Goal: Contribute content

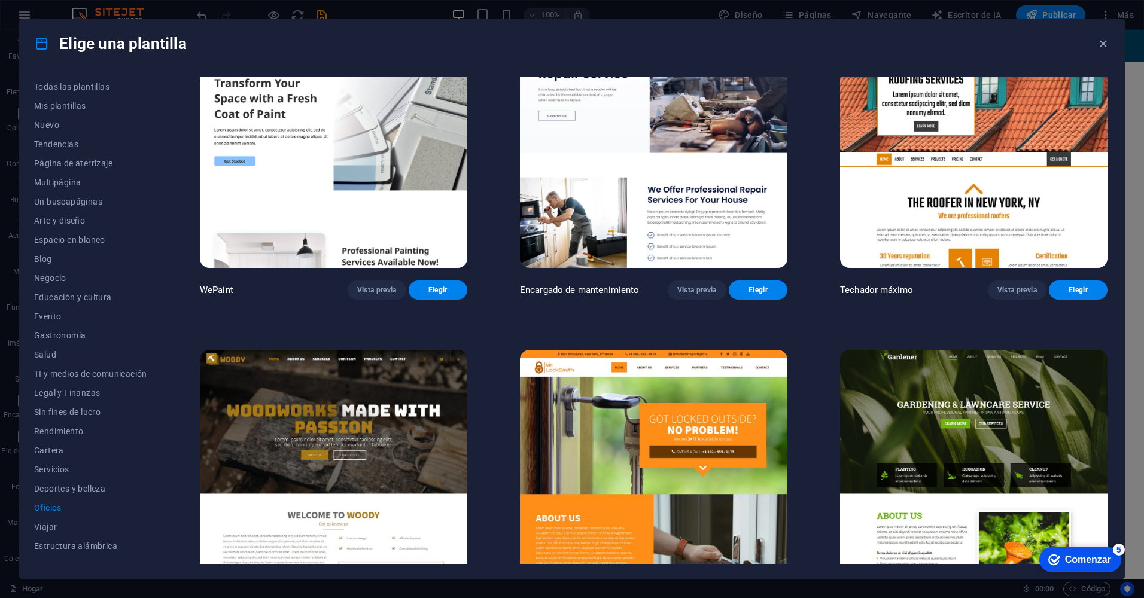
scroll to position [44, 0]
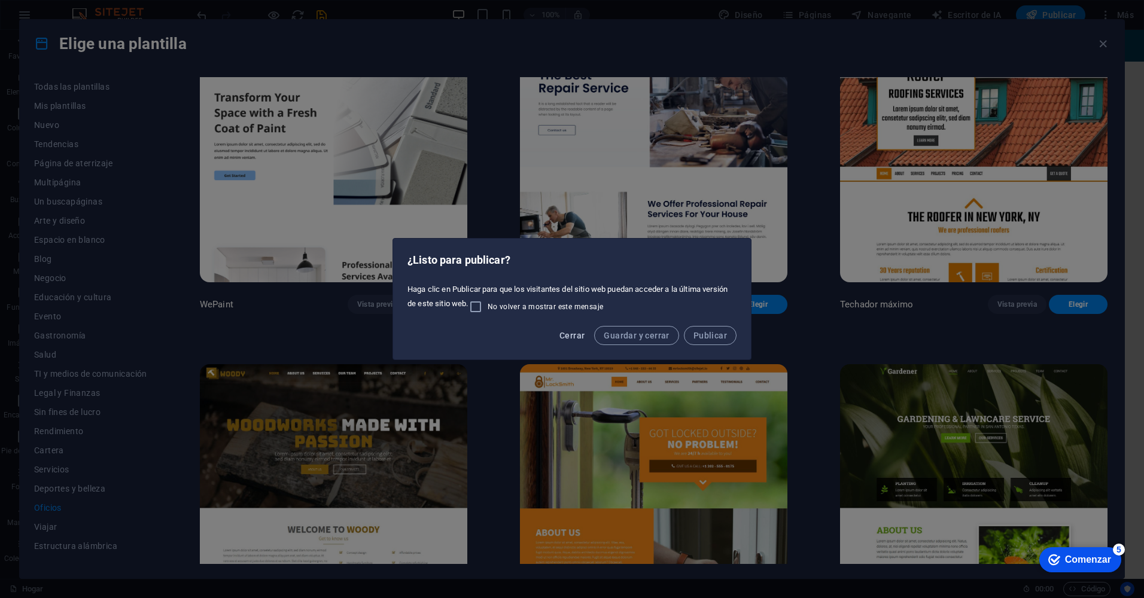
click at [562, 338] on span "Cerrar" at bounding box center [572, 336] width 25 height 10
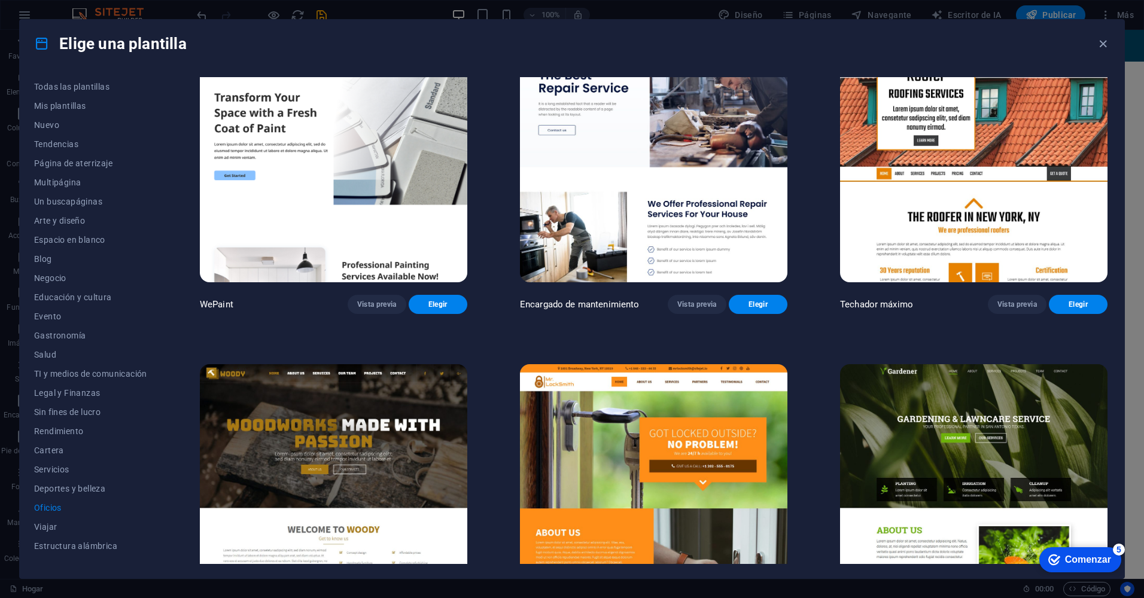
scroll to position [444, 0]
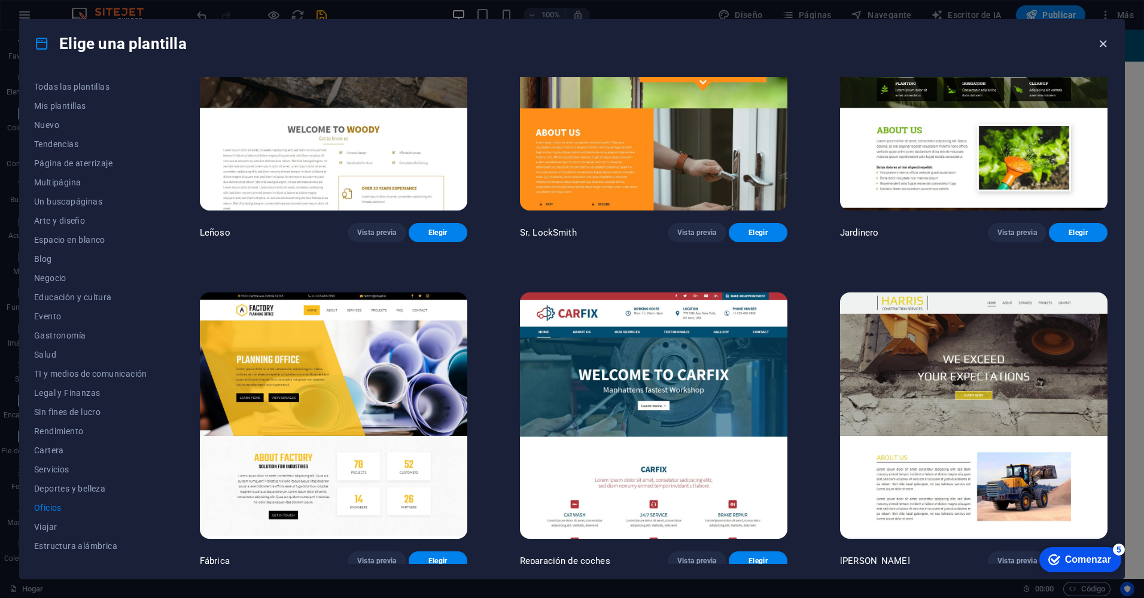
click at [1109, 41] on icon "button" at bounding box center [1103, 44] width 14 height 14
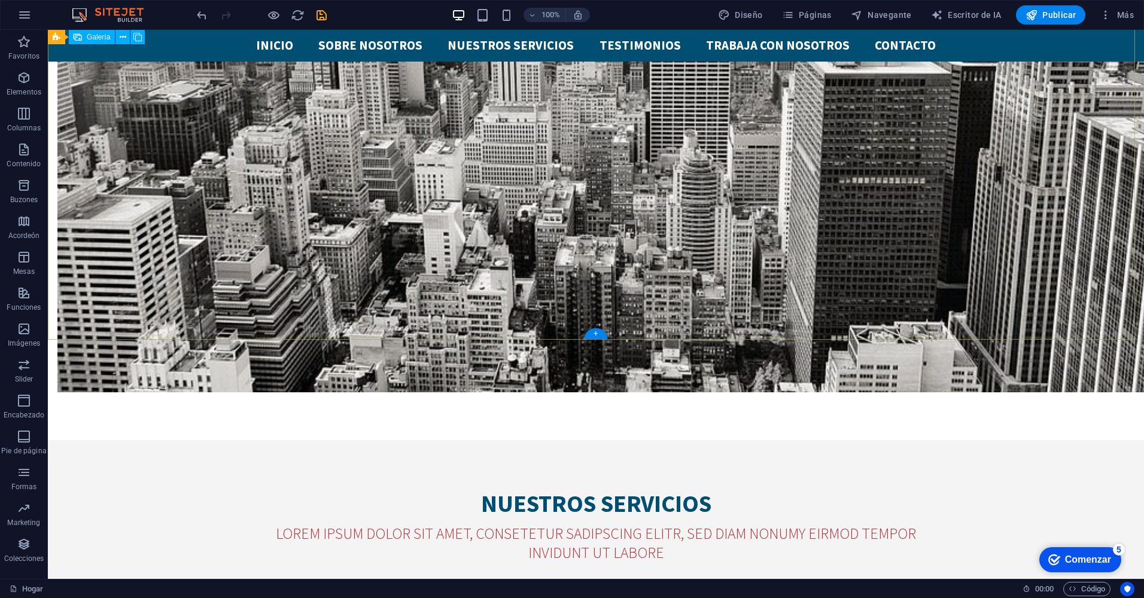
scroll to position [3609, 0]
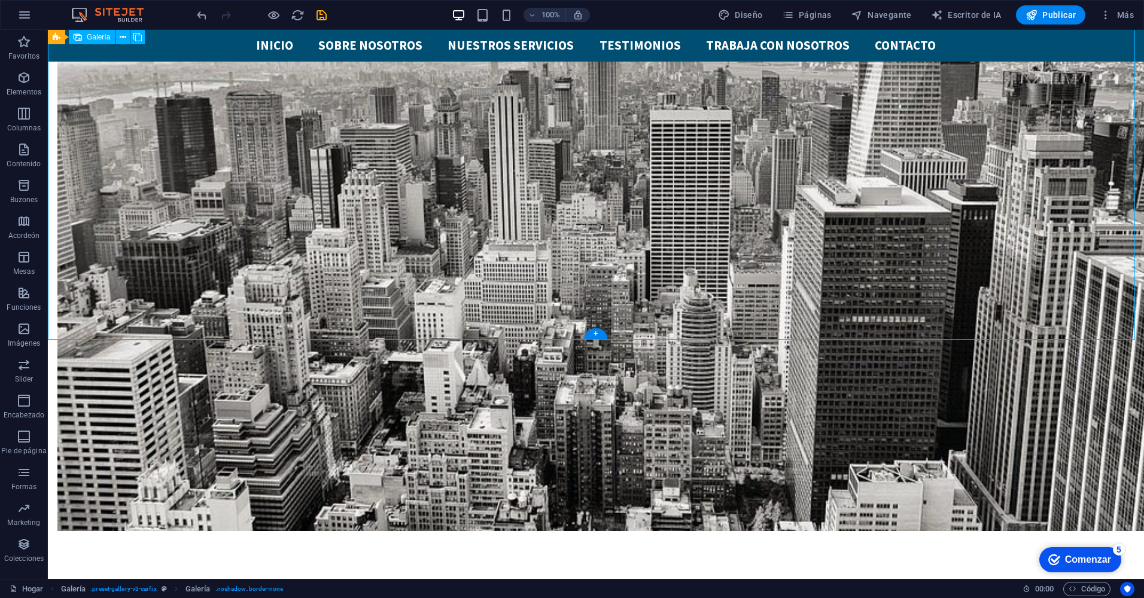
select select "4"
select select "px"
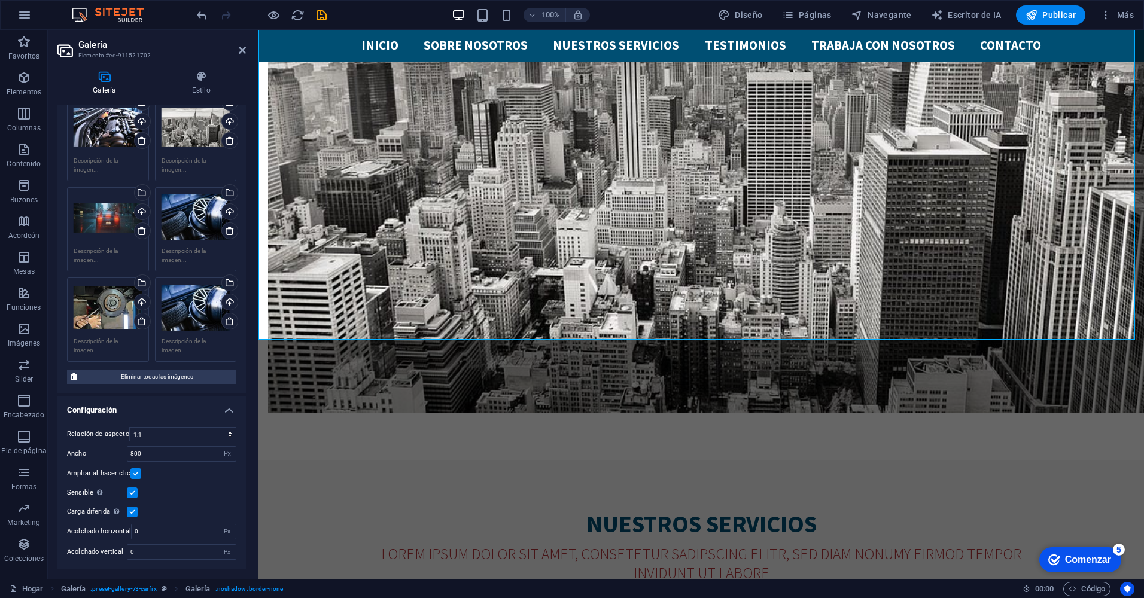
scroll to position [0, 0]
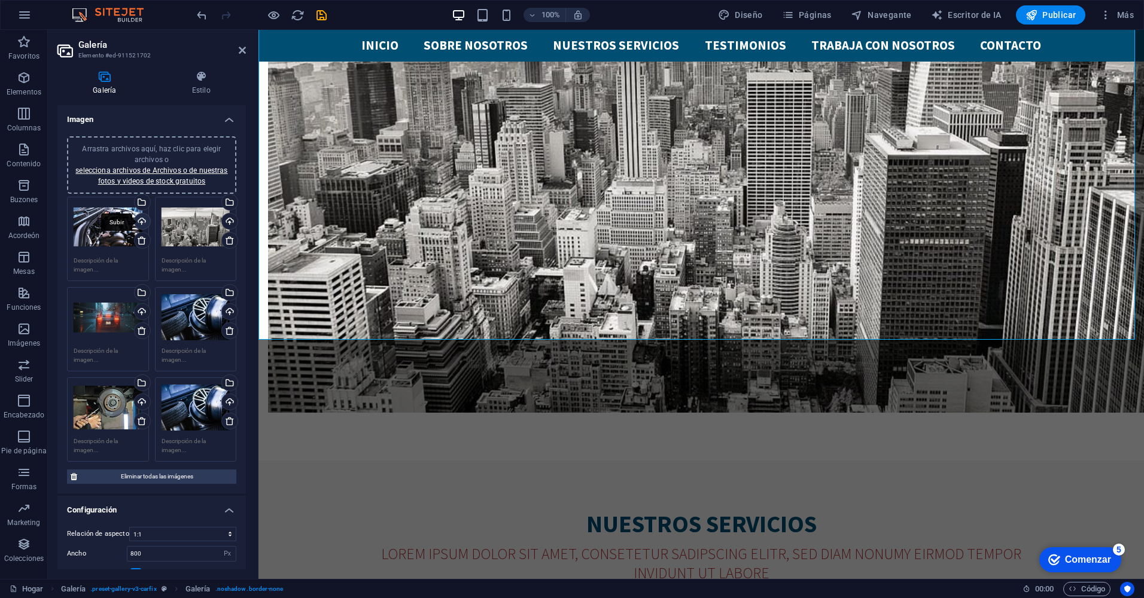
click at [141, 226] on div "Subir" at bounding box center [141, 223] width 18 height 18
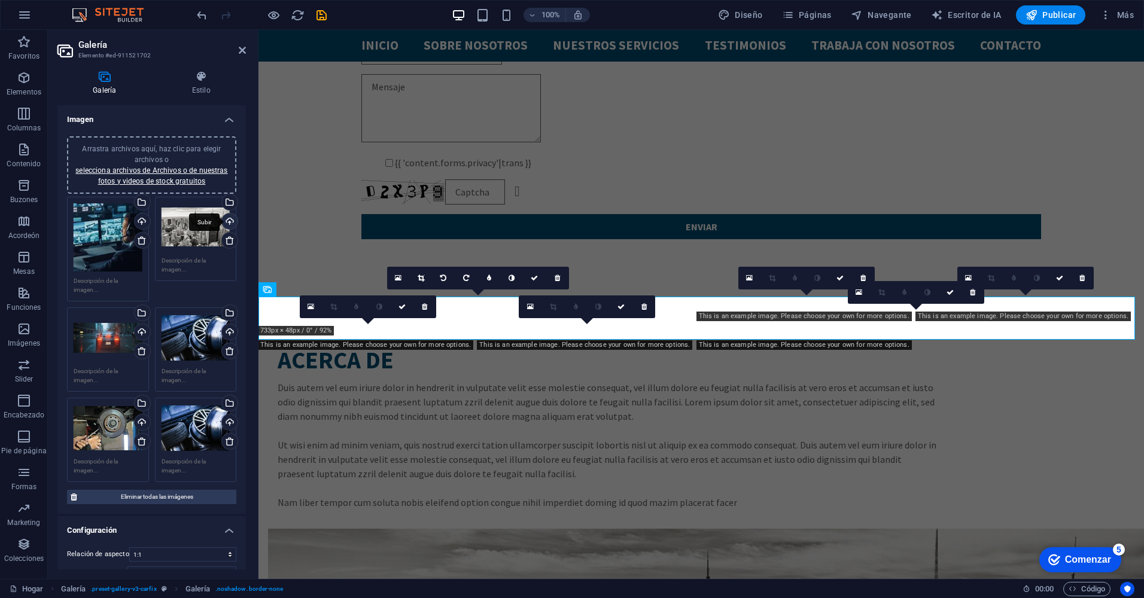
click at [224, 222] on div "Subir" at bounding box center [229, 223] width 18 height 18
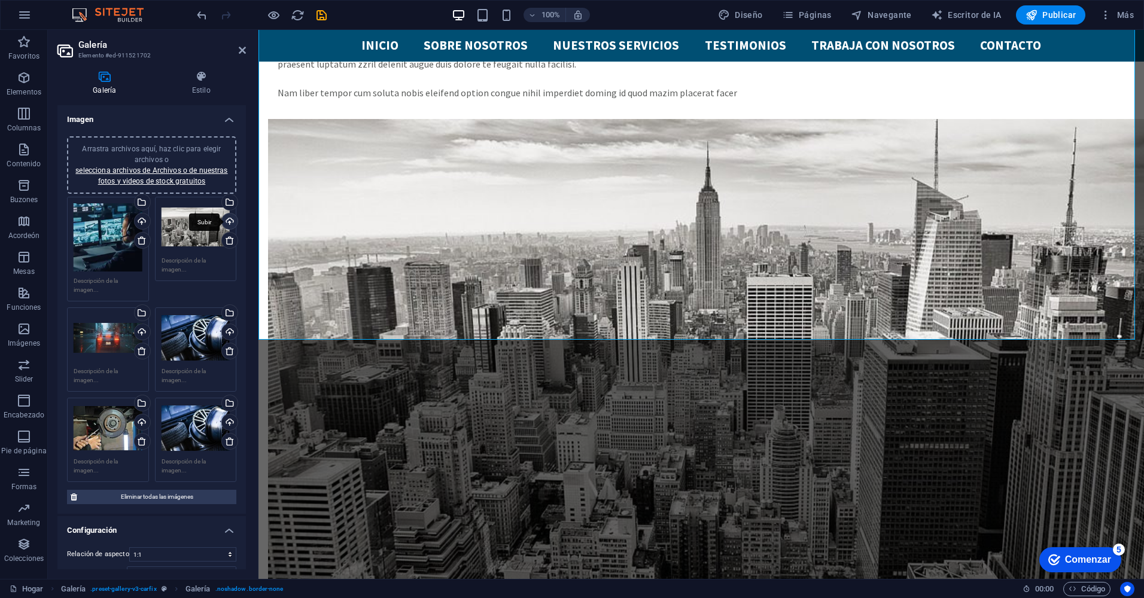
scroll to position [3451, 0]
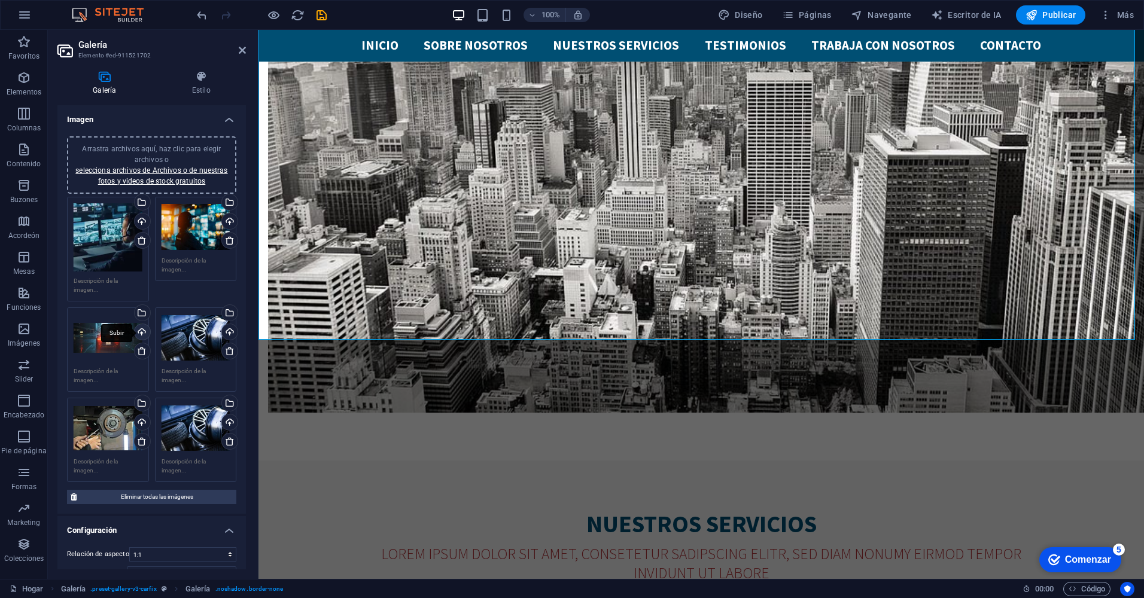
click at [139, 329] on div "Subir" at bounding box center [141, 333] width 18 height 18
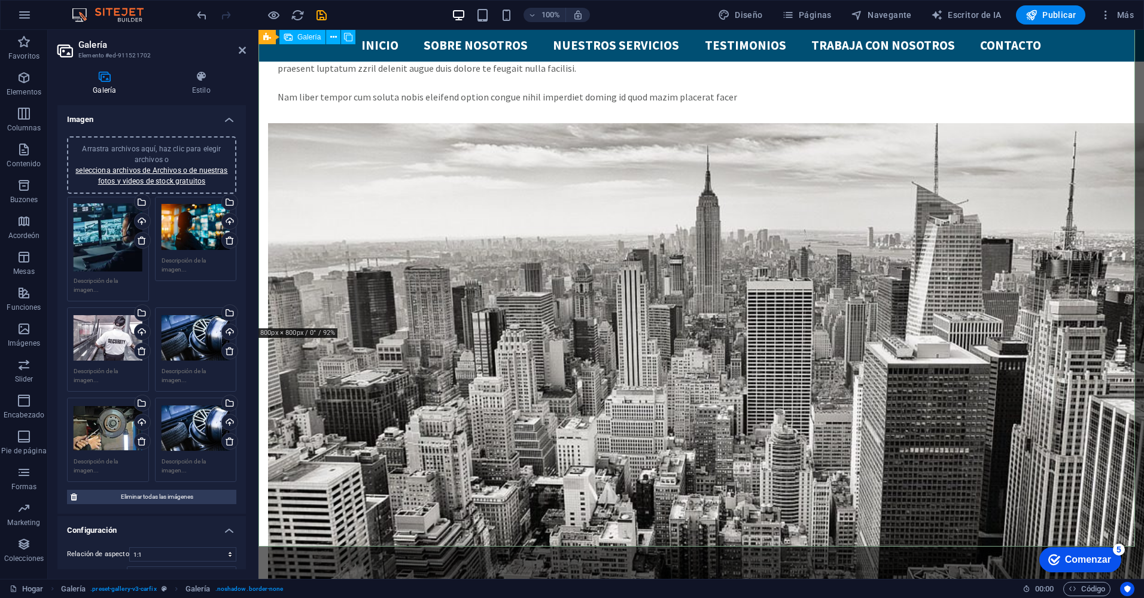
scroll to position [3240, 0]
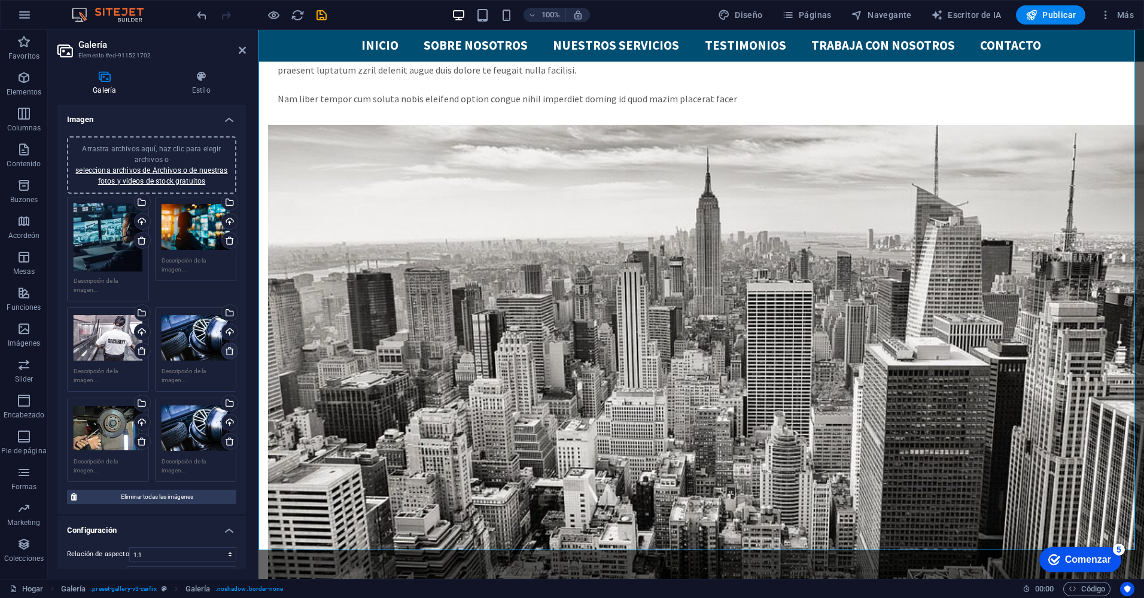
click at [227, 346] on icon at bounding box center [230, 351] width 10 height 10
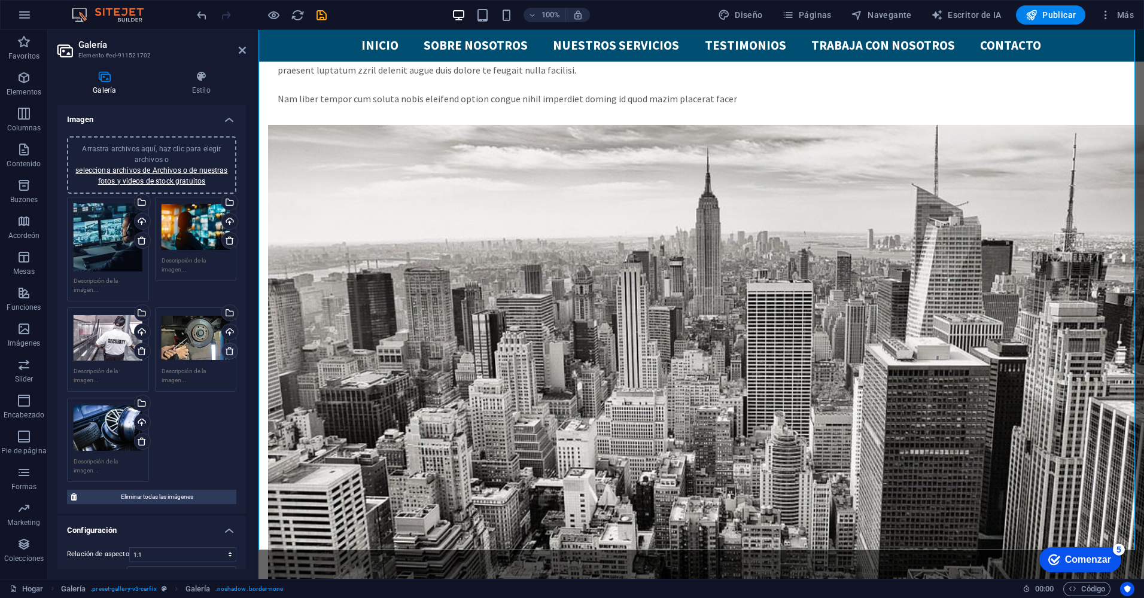
click at [227, 346] on icon at bounding box center [230, 351] width 10 height 10
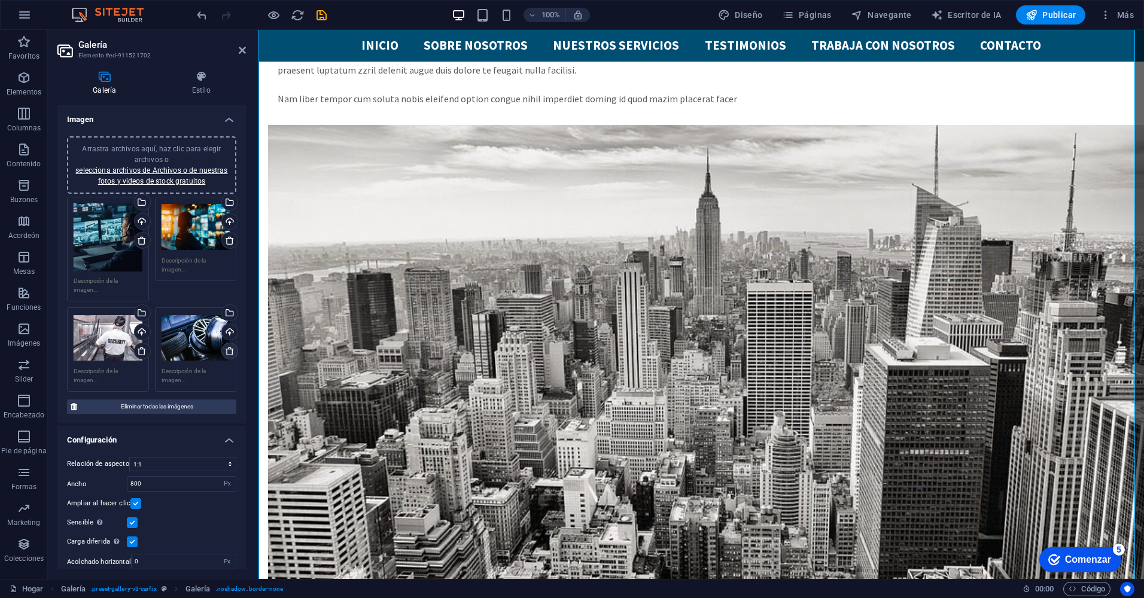
click at [227, 346] on icon at bounding box center [230, 351] width 10 height 10
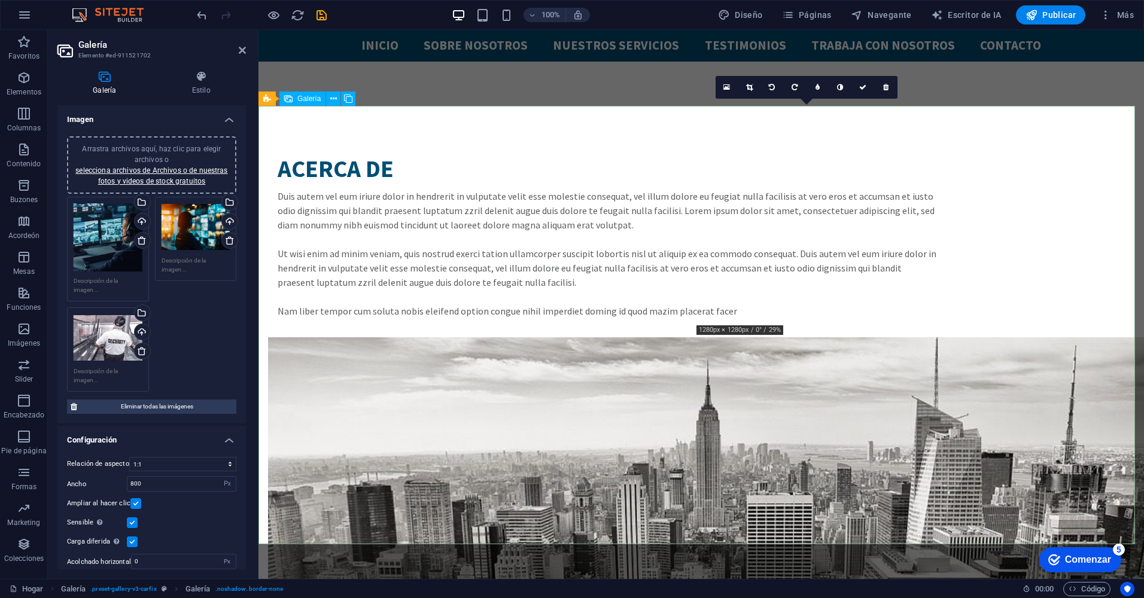
scroll to position [3027, 0]
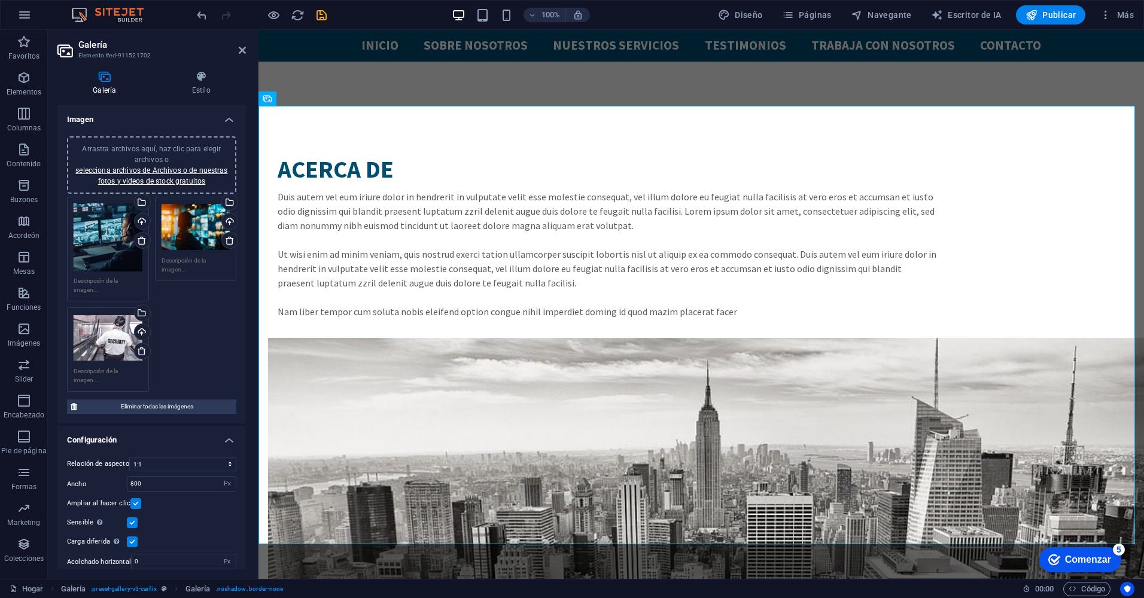
click at [199, 315] on div "Drag files here, click to choose files or select files from Files or our free s…" at bounding box center [151, 295] width 175 height 202
click at [193, 160] on div "Arrastra archivos aquí, haz clic para elegir archivos o selecciona archivos de …" at bounding box center [151, 165] width 155 height 43
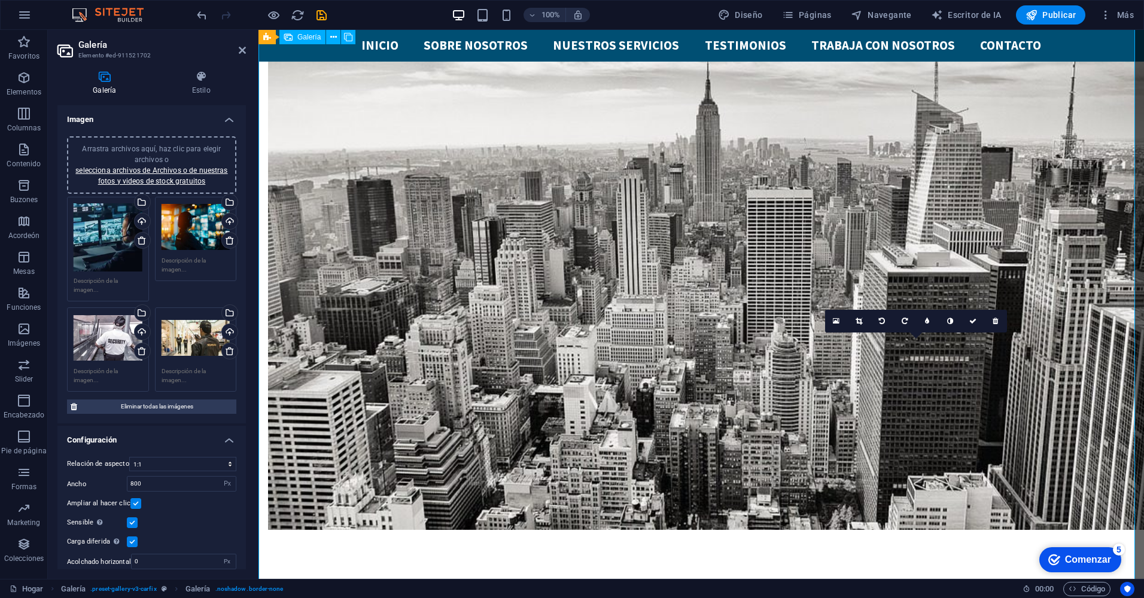
scroll to position [3232, 0]
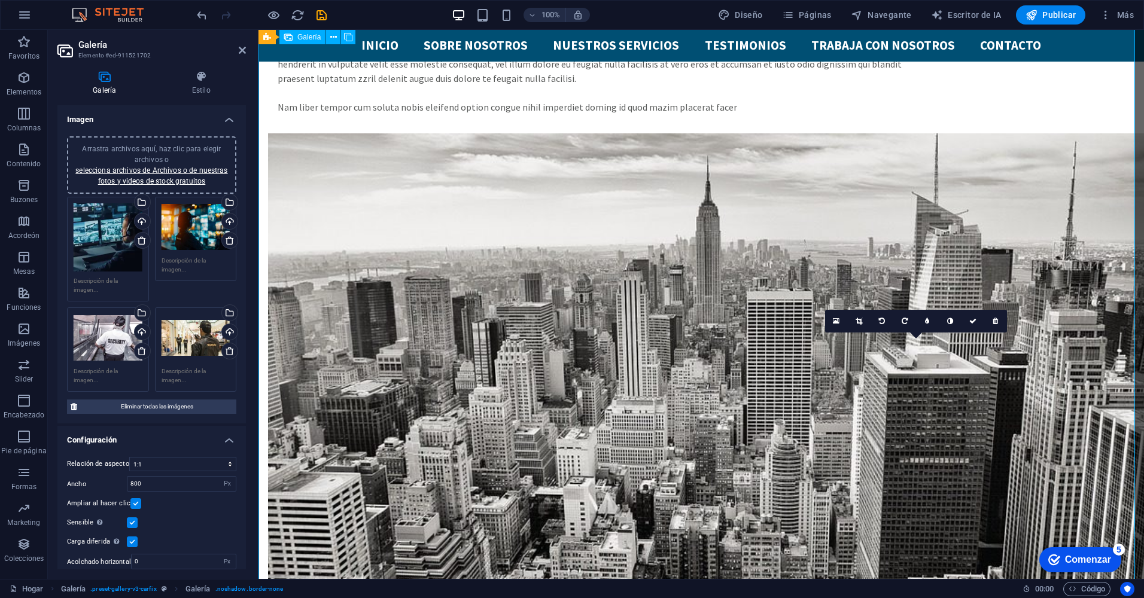
drag, startPoint x: 783, startPoint y: 332, endPoint x: 772, endPoint y: 186, distance: 145.9
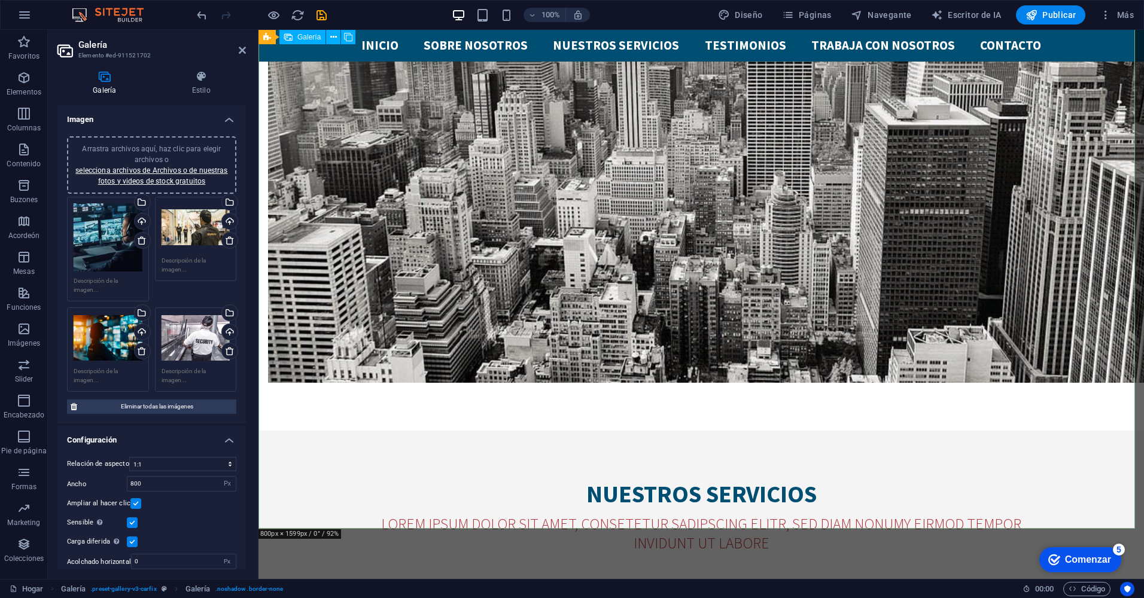
scroll to position [3670, 0]
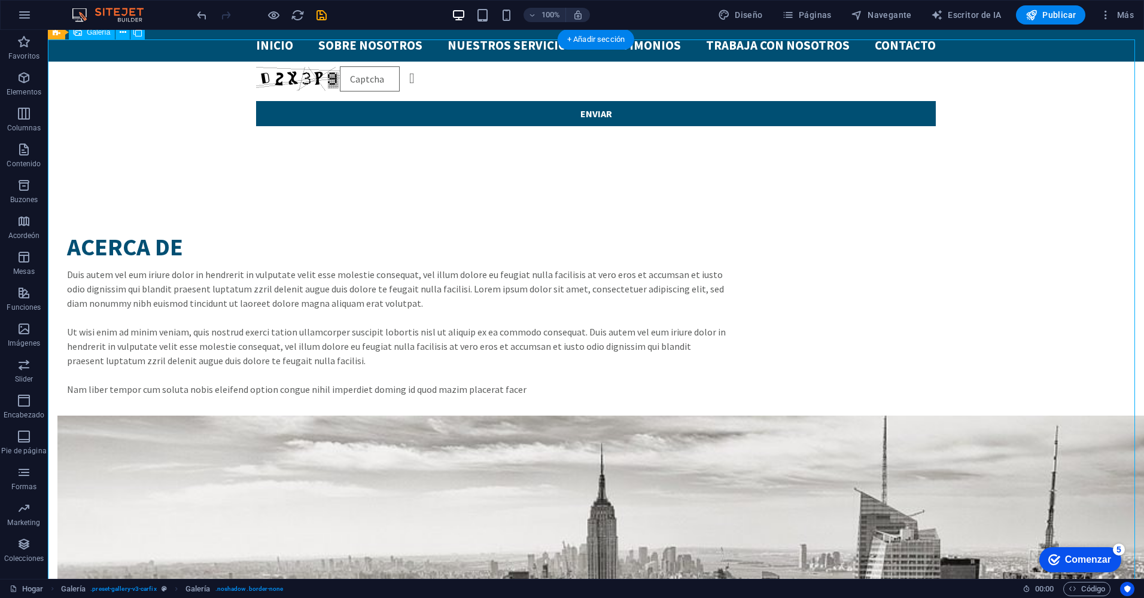
scroll to position [2848, 0]
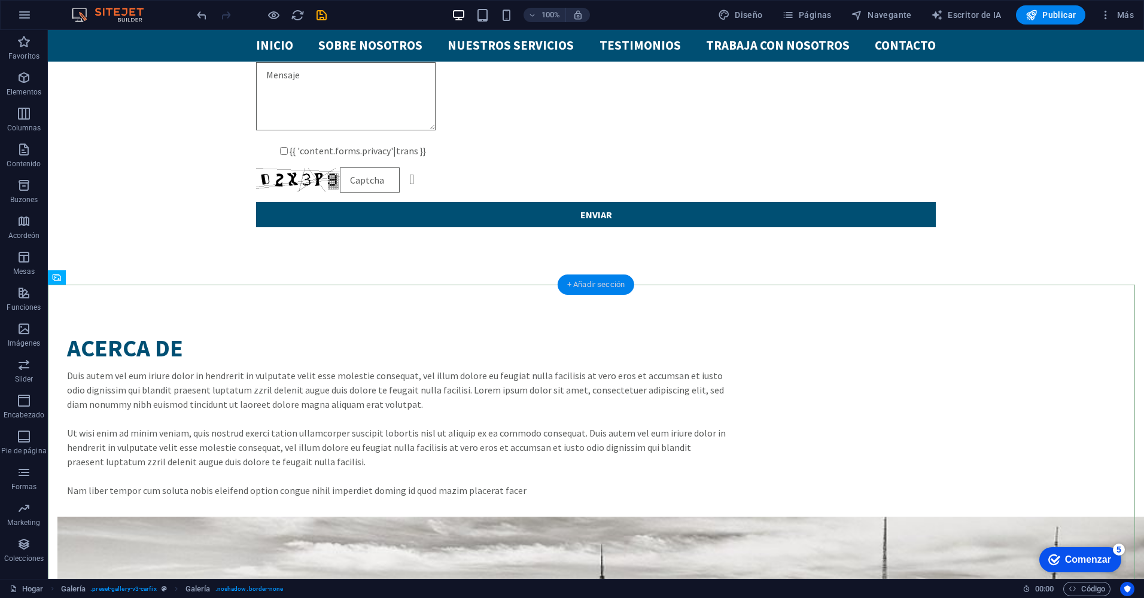
click at [582, 277] on div "+ Añadir sección" at bounding box center [596, 285] width 77 height 20
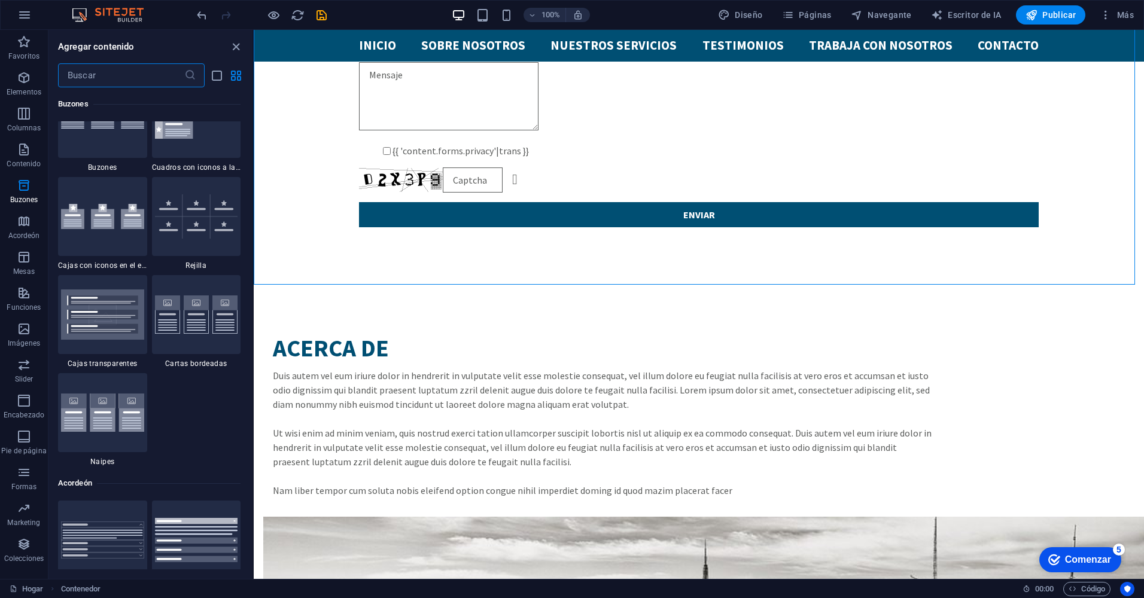
scroll to position [3437, 0]
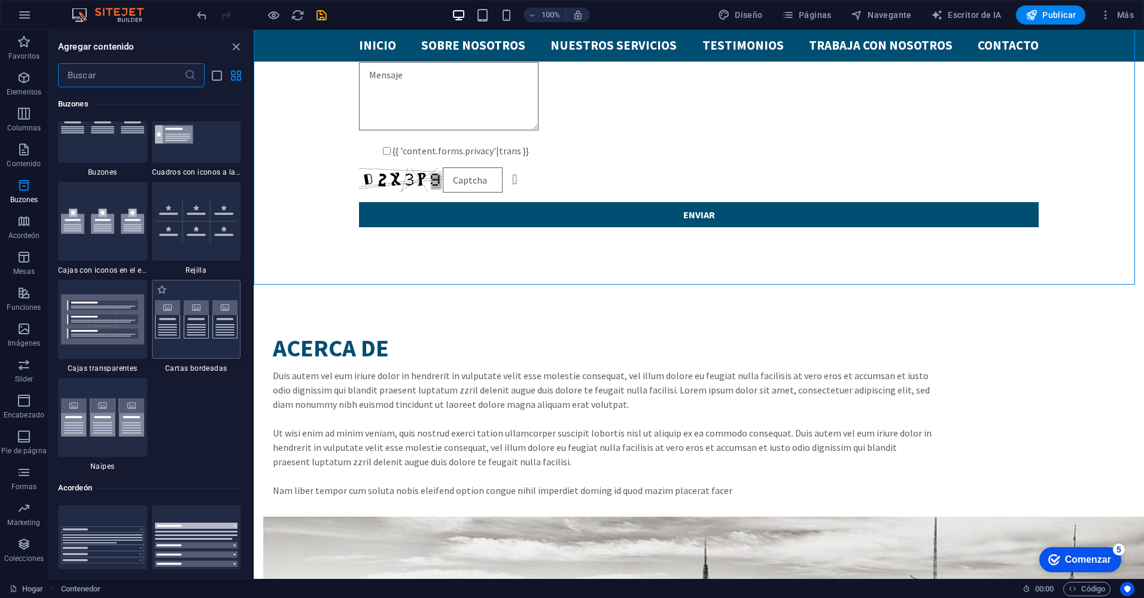
click at [186, 342] on div at bounding box center [196, 319] width 89 height 79
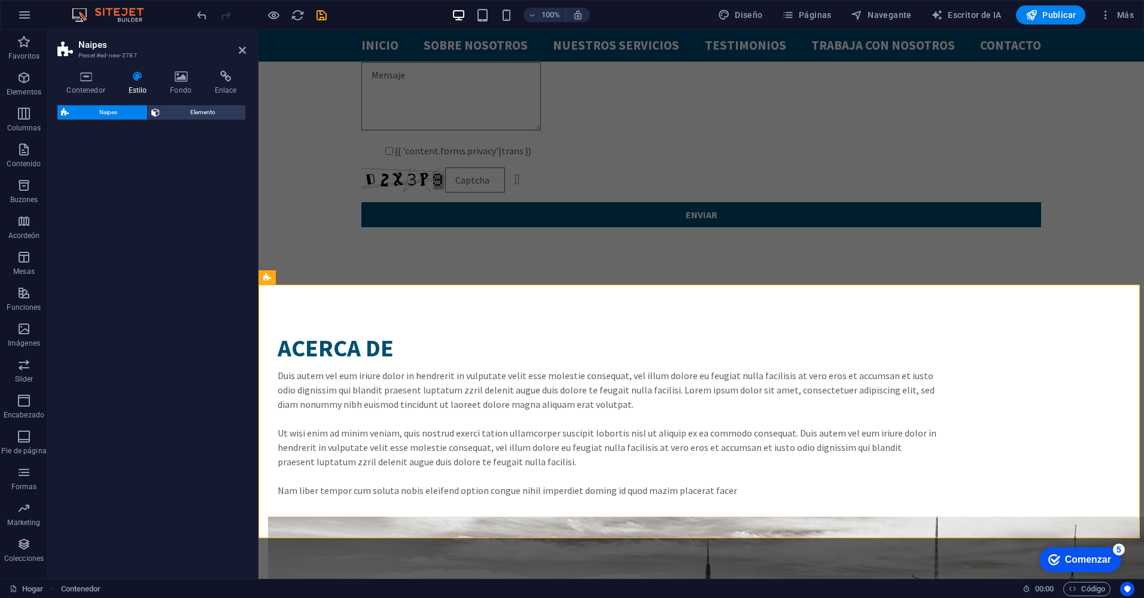
select select "rem"
select select "preset-image-boxes-v3-border"
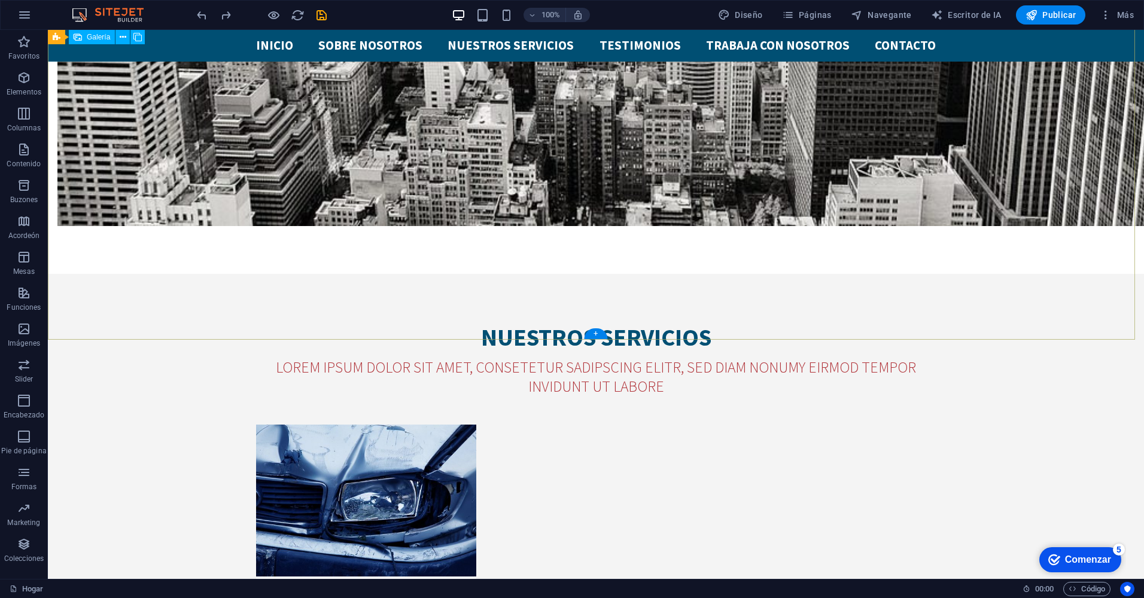
scroll to position [3881, 0]
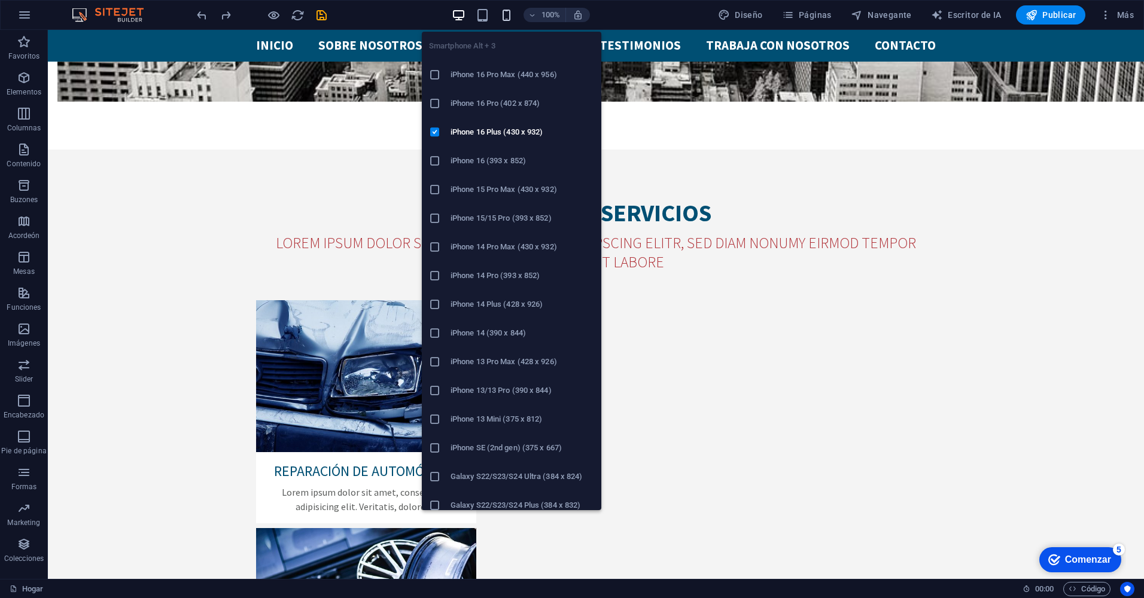
click at [504, 17] on icon "button" at bounding box center [507, 15] width 14 height 14
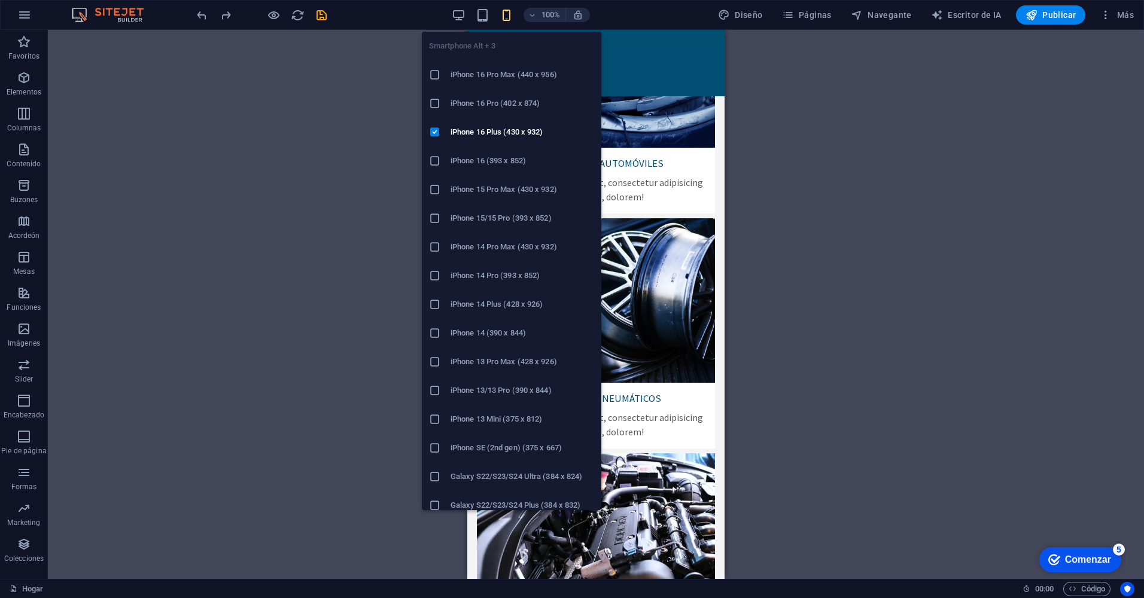
scroll to position [5334, 0]
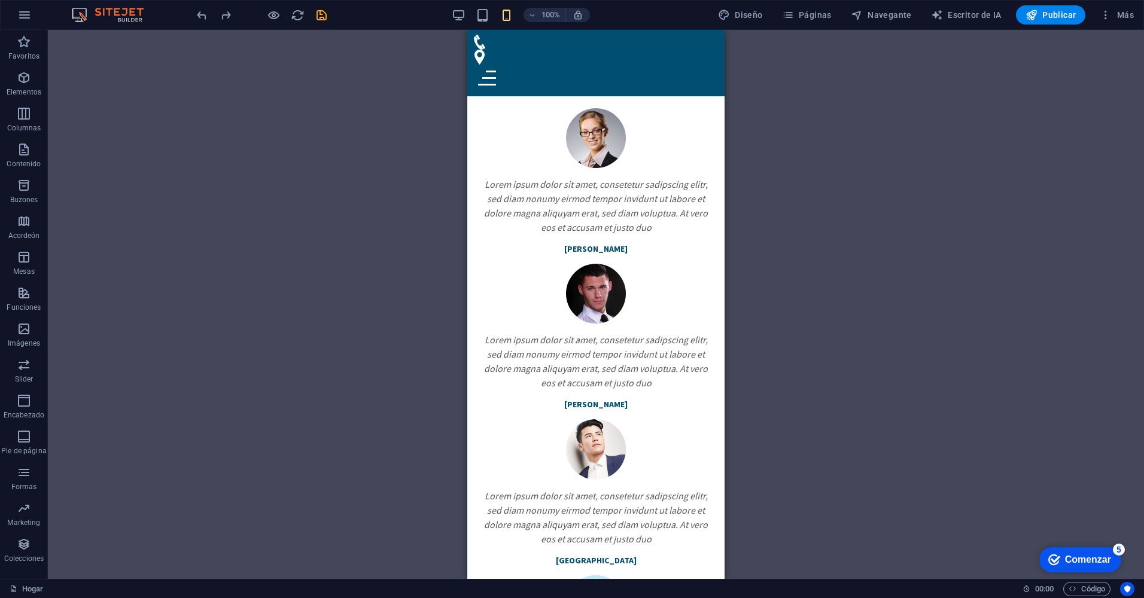
click at [745, 194] on div "Drag here to replace the existing content. Press “Ctrl” if you want to create a…" at bounding box center [596, 304] width 1096 height 549
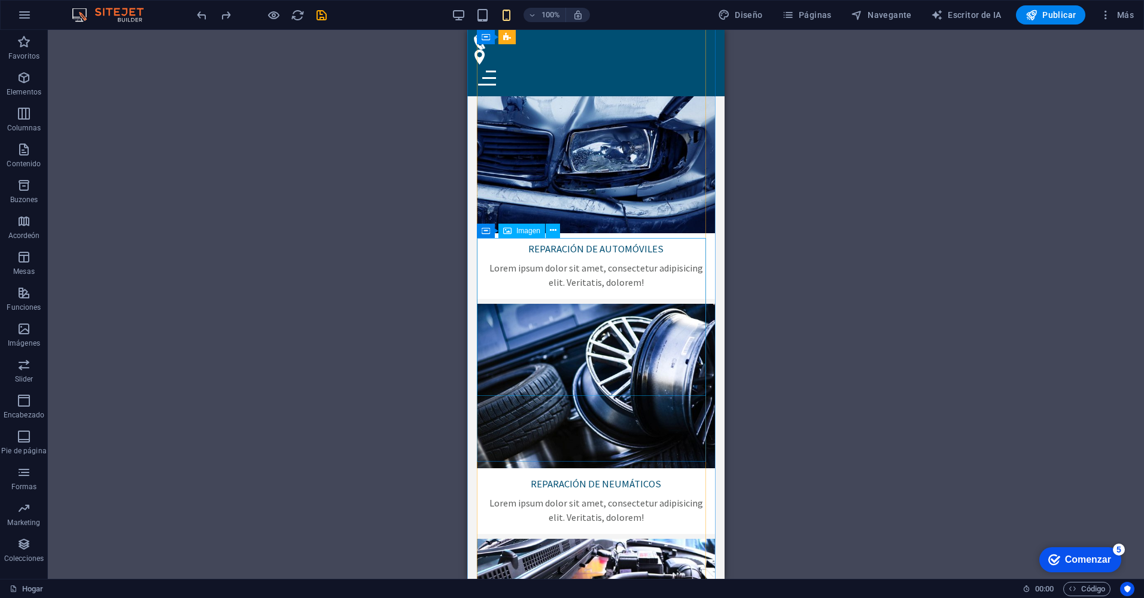
scroll to position [3793, 0]
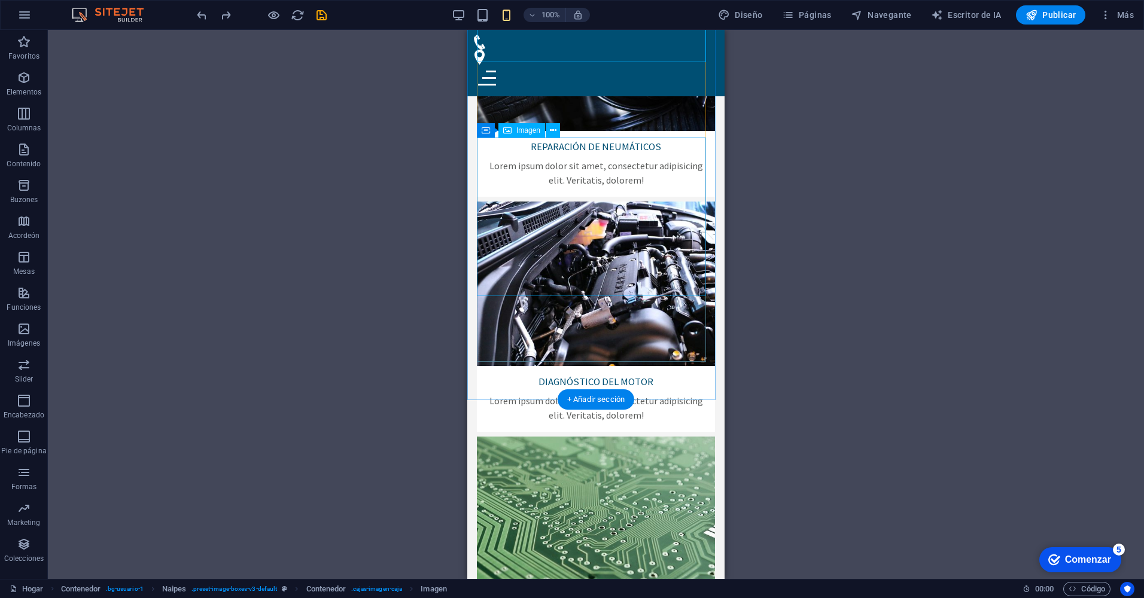
scroll to position [4133, 0]
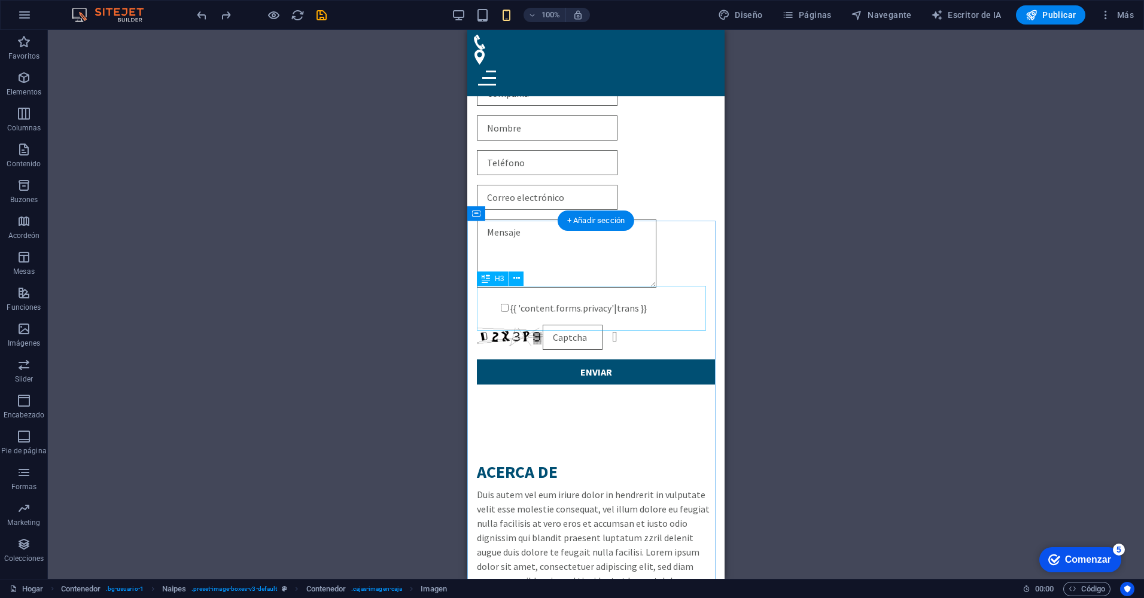
scroll to position [2749, 0]
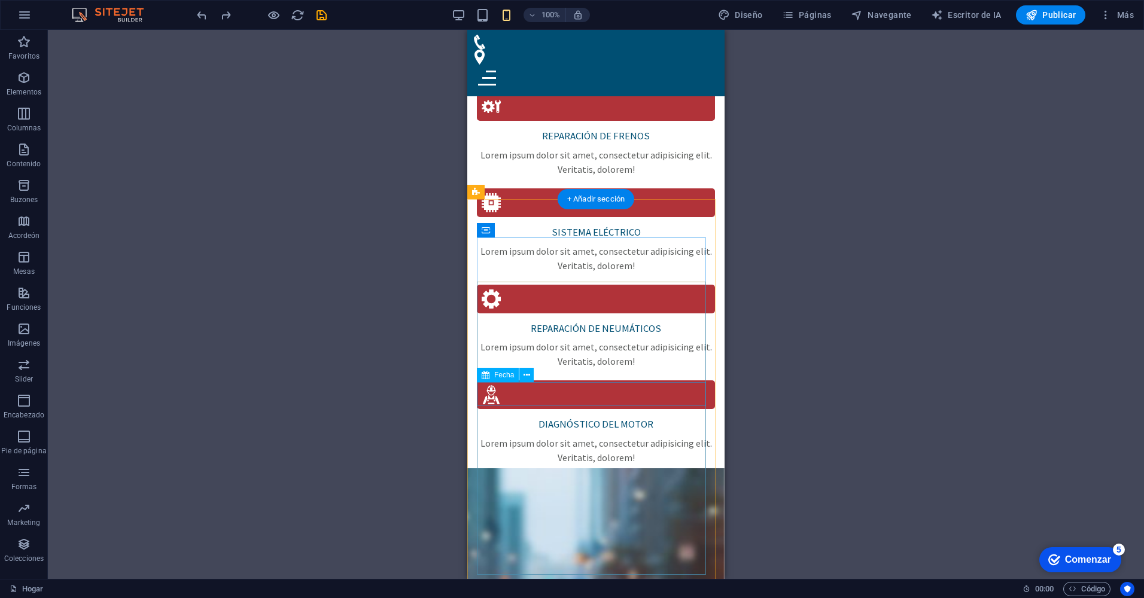
scroll to position [1427, 0]
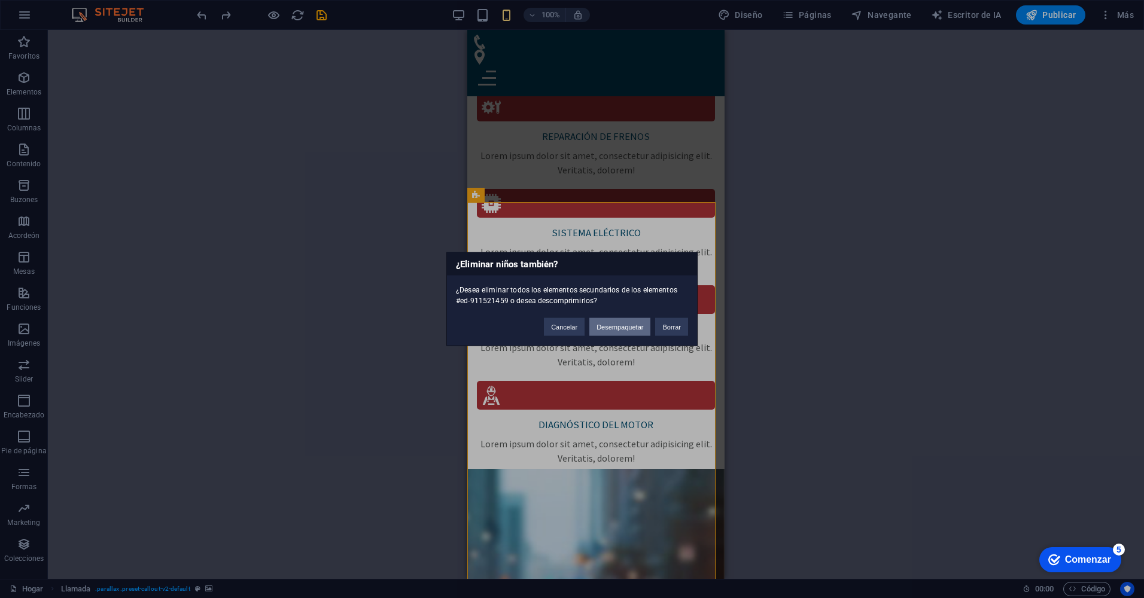
click at [624, 329] on button "Desempaquetar" at bounding box center [619, 327] width 61 height 18
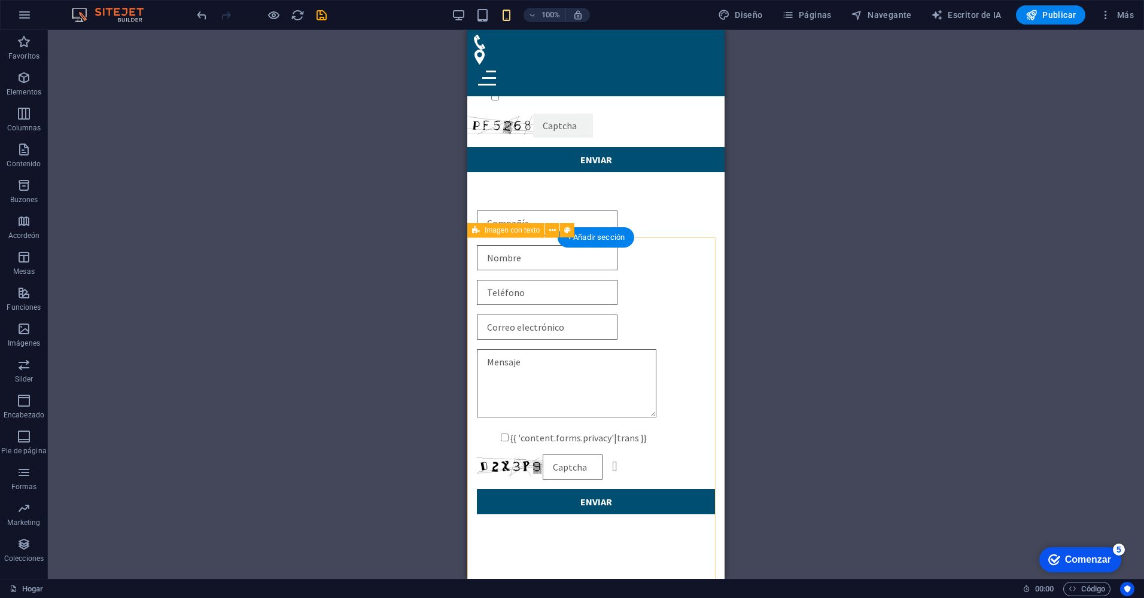
scroll to position [2095, 0]
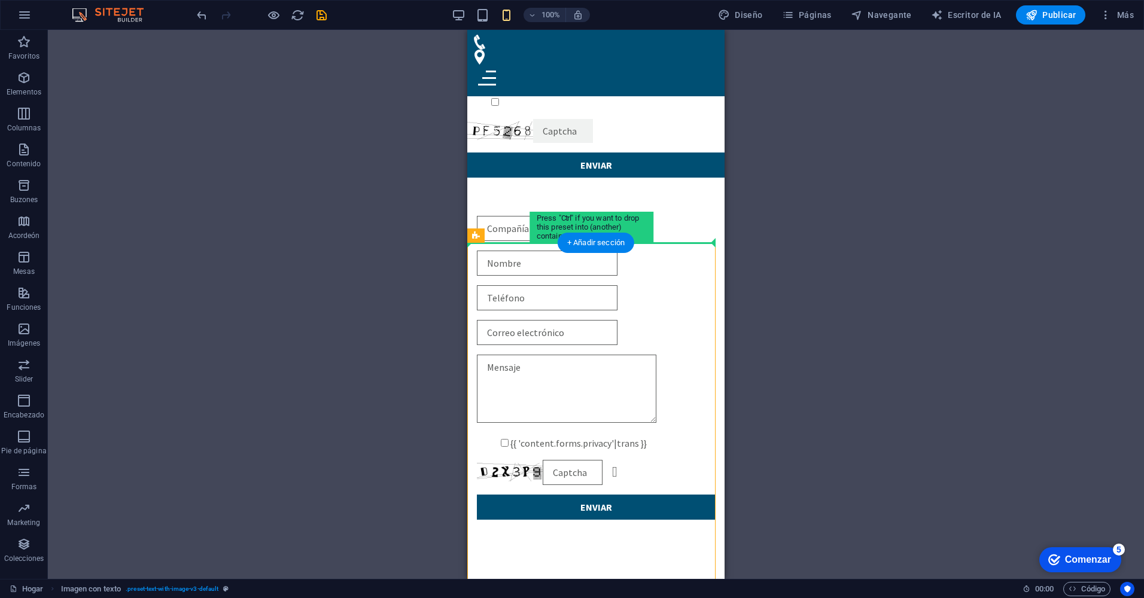
drag, startPoint x: 670, startPoint y: 270, endPoint x: 673, endPoint y: 225, distance: 45.6
drag, startPoint x: 1078, startPoint y: 270, endPoint x: 586, endPoint y: 271, distance: 492.5
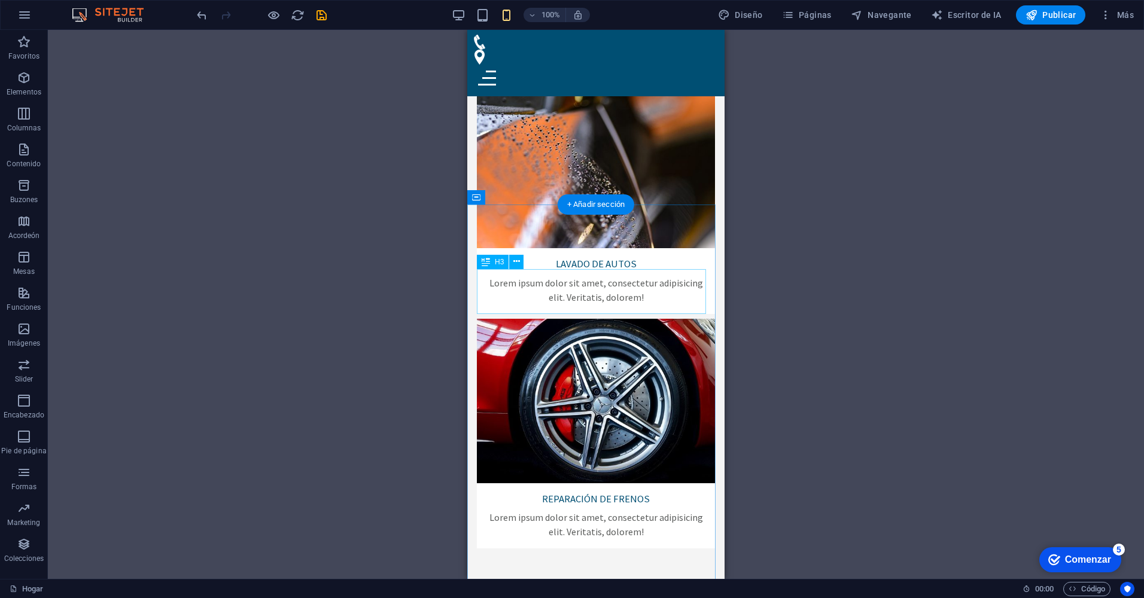
scroll to position [4251, 0]
